Goal: Find specific page/section: Find specific page/section

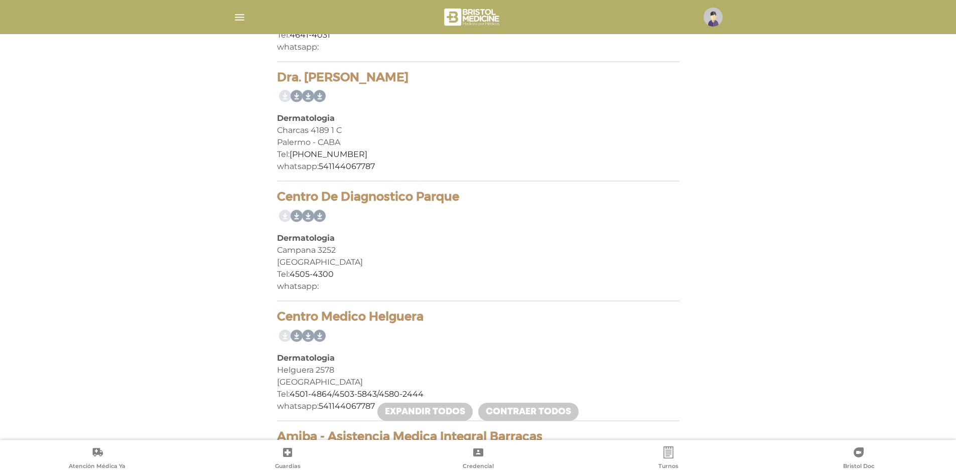
scroll to position [1455, 0]
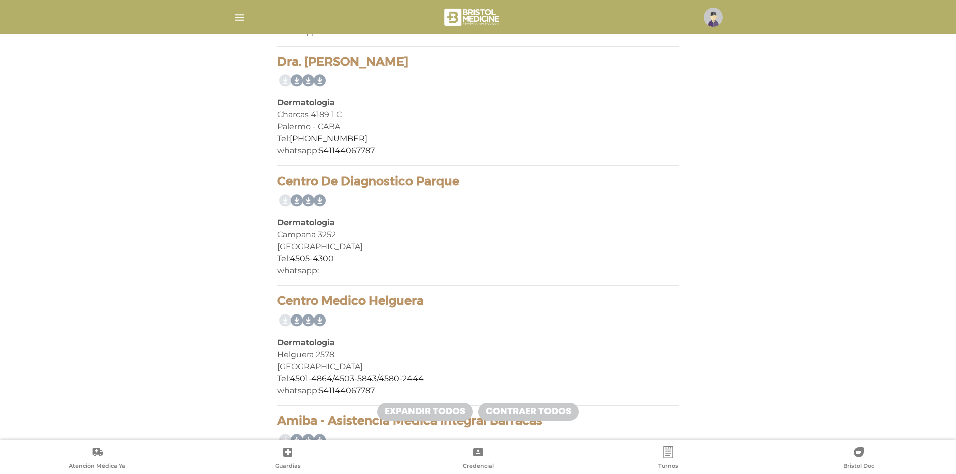
drag, startPoint x: 459, startPoint y: 180, endPoint x: 275, endPoint y: 180, distance: 183.7
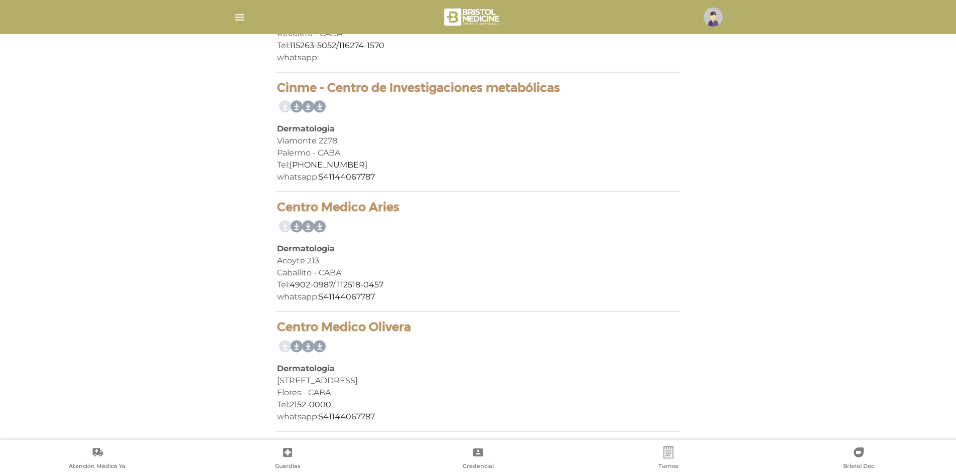
scroll to position [1978, 0]
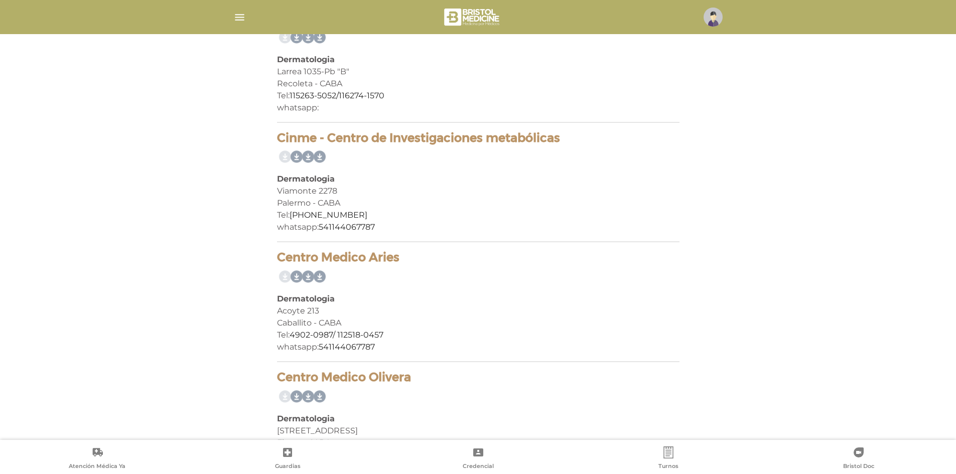
drag, startPoint x: 560, startPoint y: 141, endPoint x: 324, endPoint y: 140, distance: 235.9
click at [324, 140] on h4 "Cinme - Centro de Investigaciones metabólicas" at bounding box center [478, 138] width 402 height 15
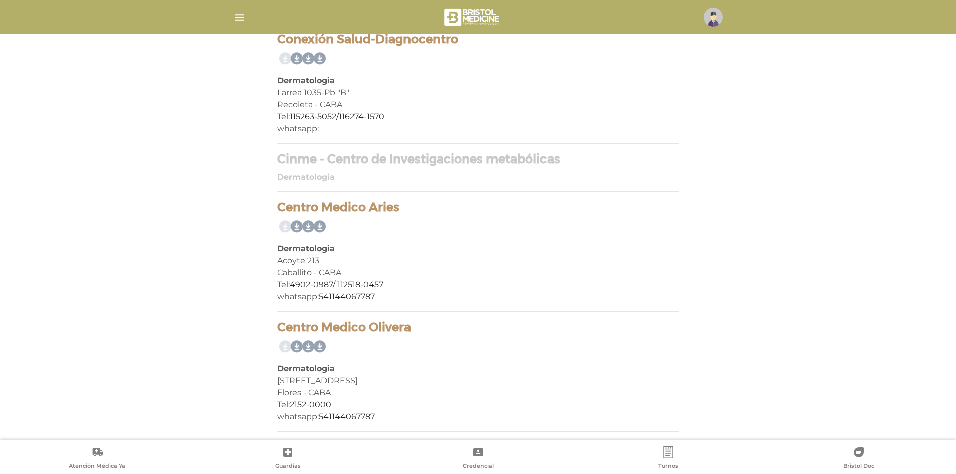
scroll to position [1957, 0]
click at [292, 163] on h4 "Cinme - Centro de Investigaciones metabólicas" at bounding box center [478, 159] width 402 height 15
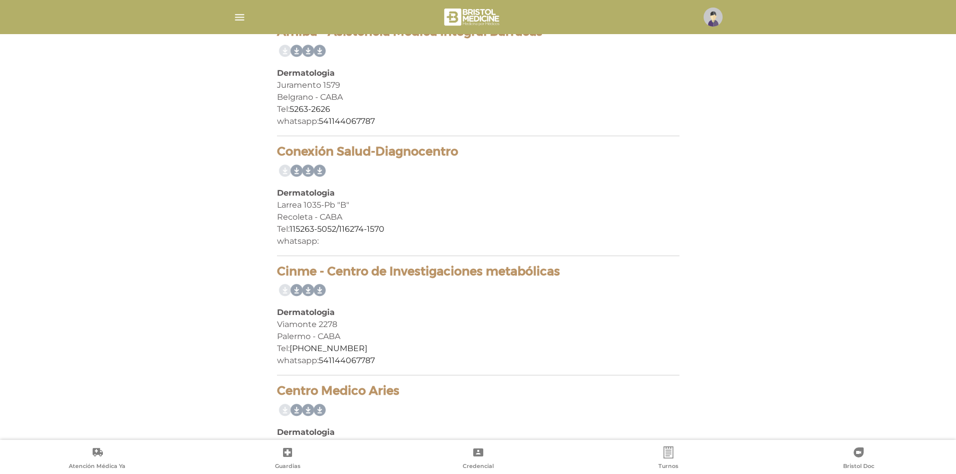
scroll to position [1828, 0]
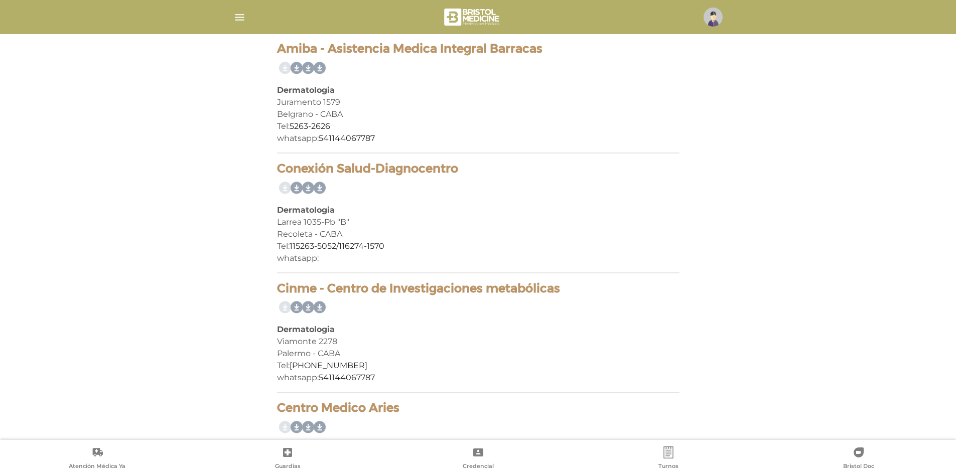
drag, startPoint x: 471, startPoint y: 170, endPoint x: 275, endPoint y: 173, distance: 195.7
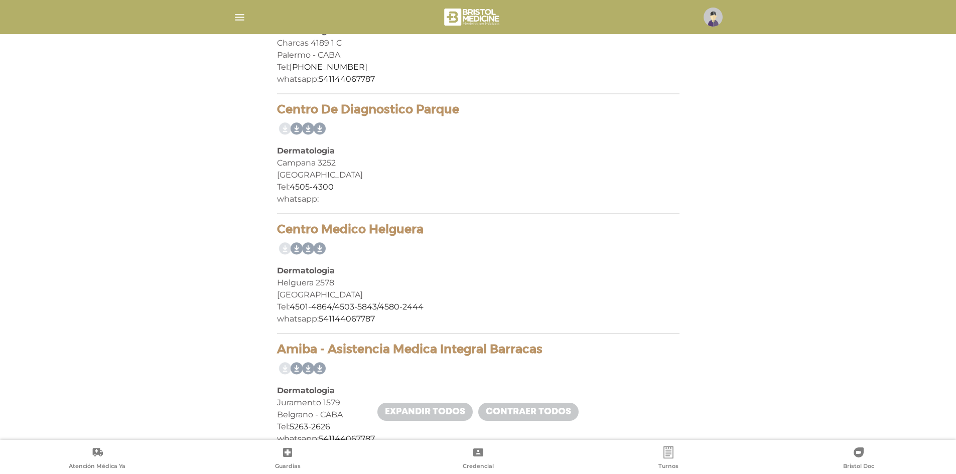
scroll to position [1527, 0]
drag, startPoint x: 431, startPoint y: 229, endPoint x: 260, endPoint y: 231, distance: 171.1
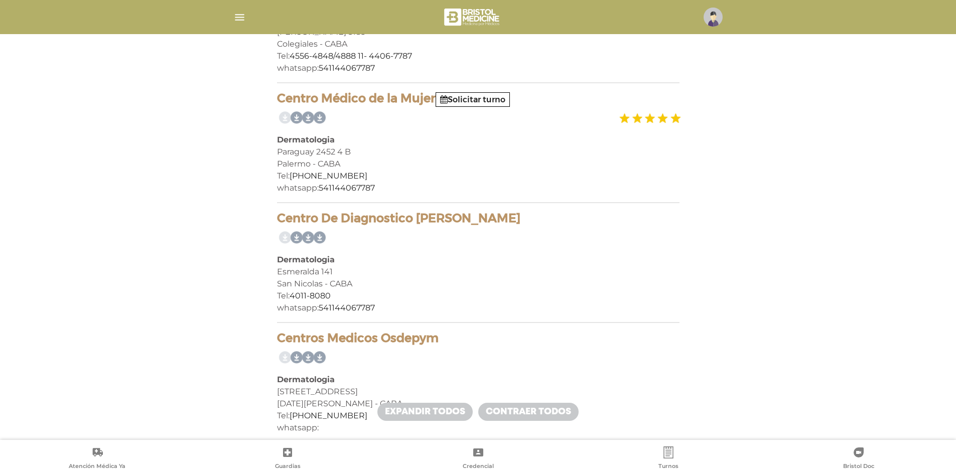
scroll to position [322, 0]
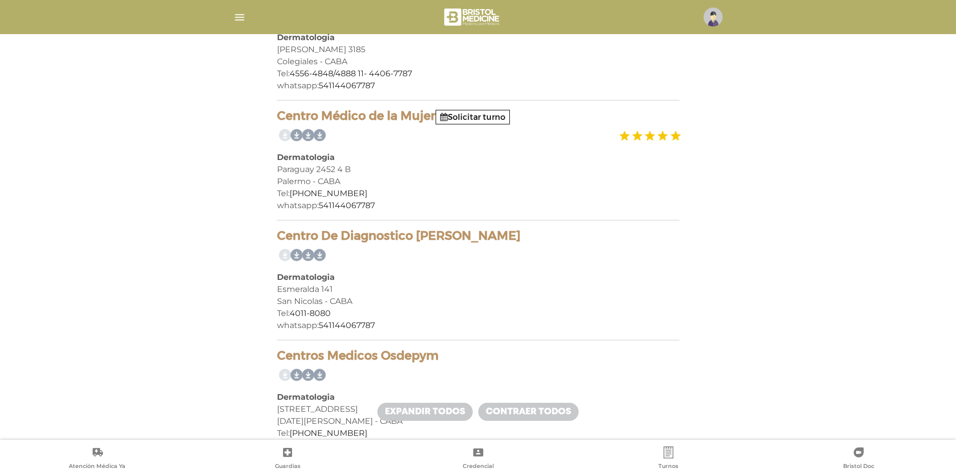
drag, startPoint x: 279, startPoint y: 241, endPoint x: 515, endPoint y: 241, distance: 236.9
click at [515, 241] on h4 "Centro De Diagnostico [PERSON_NAME]" at bounding box center [478, 236] width 402 height 15
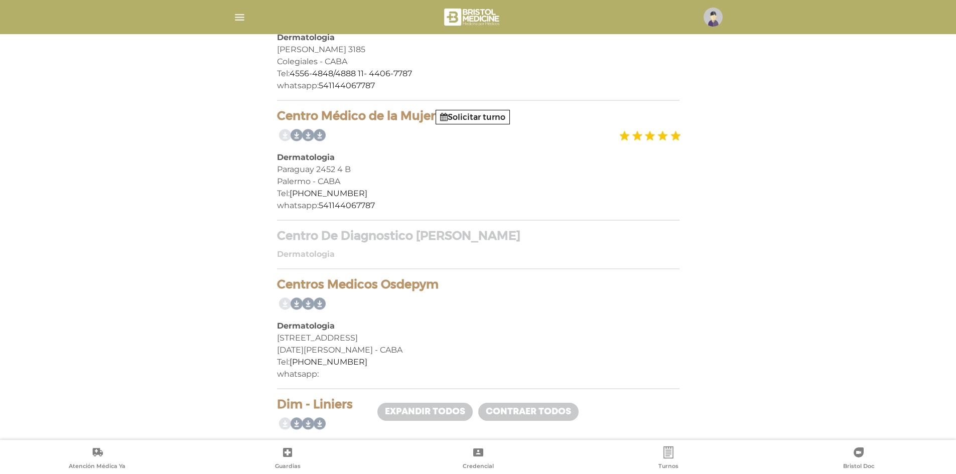
click at [499, 238] on h4 "Centro De Diagnostico [PERSON_NAME]" at bounding box center [478, 236] width 402 height 15
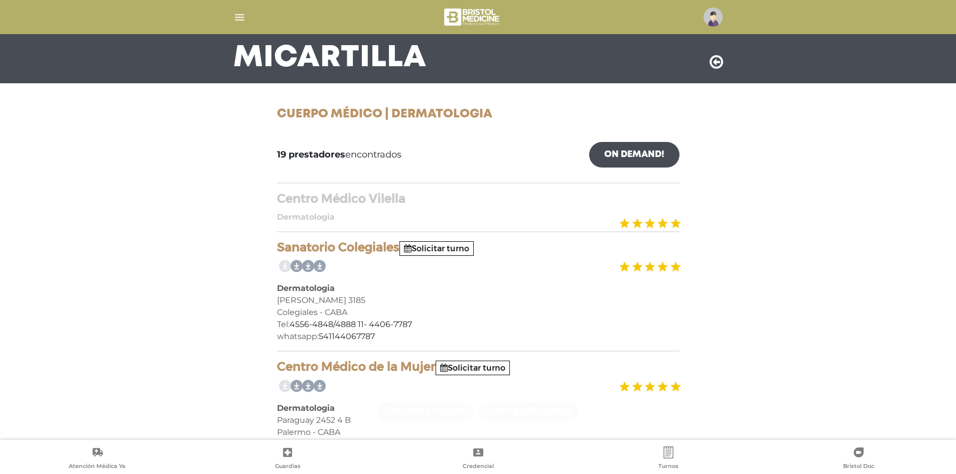
scroll to position [121, 0]
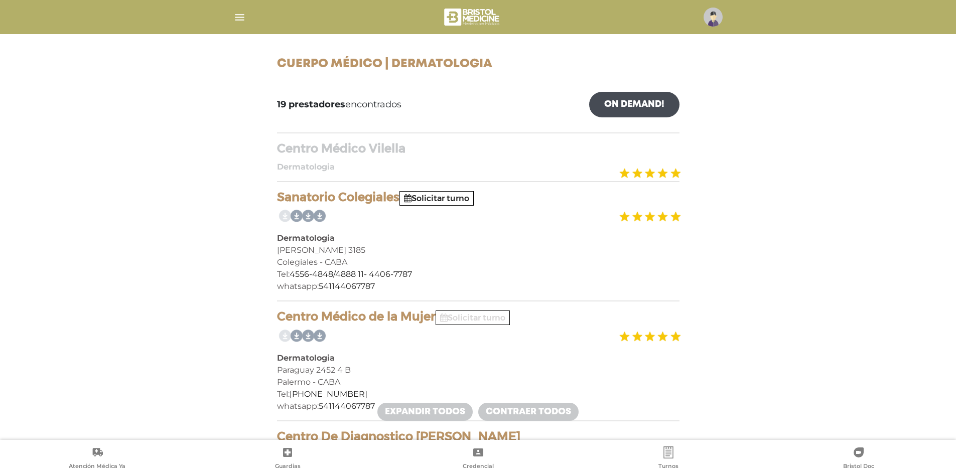
click at [479, 320] on link "Solicitar turno" at bounding box center [472, 318] width 65 height 10
